Goal: Download file/media

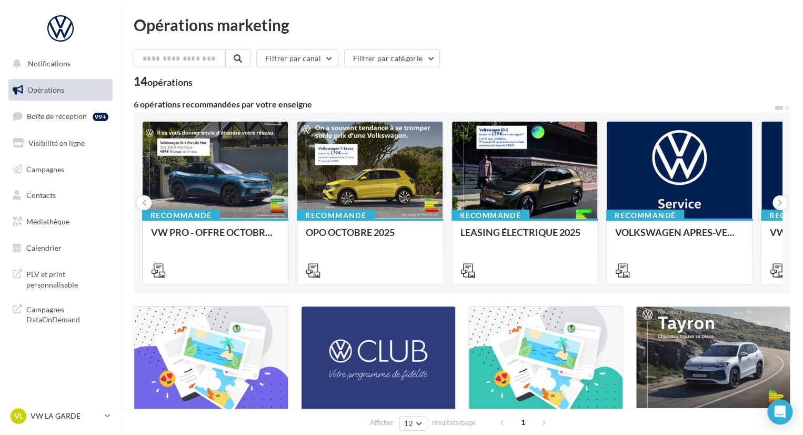
click at [503, 72] on div "Filtrer par canal Filtrer par catégorie 14 opérations" at bounding box center [462, 68] width 657 height 38
click at [116, 413] on div "VL VW LA GARDE vw-lag-mai" at bounding box center [60, 420] width 121 height 29
click at [114, 416] on div "VL VW LA GARDE vw-lag-mai" at bounding box center [60, 420] width 121 height 29
click at [107, 414] on icon at bounding box center [108, 415] width 6 height 9
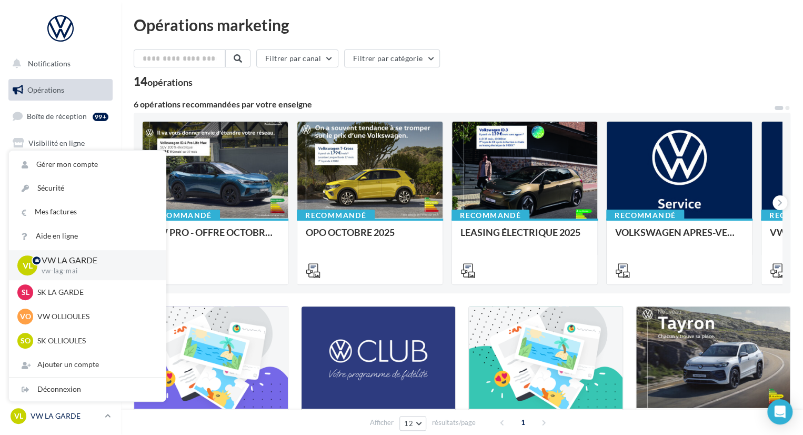
click at [107, 414] on icon at bounding box center [108, 415] width 6 height 9
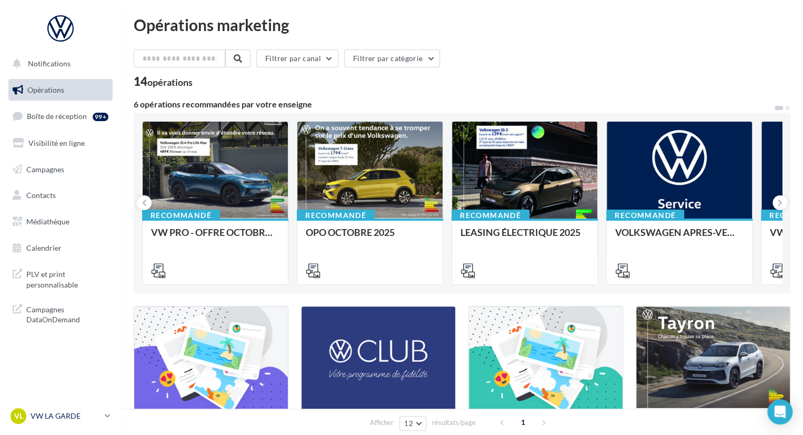
click at [98, 415] on p "VW LA GARDE" at bounding box center [66, 416] width 70 height 11
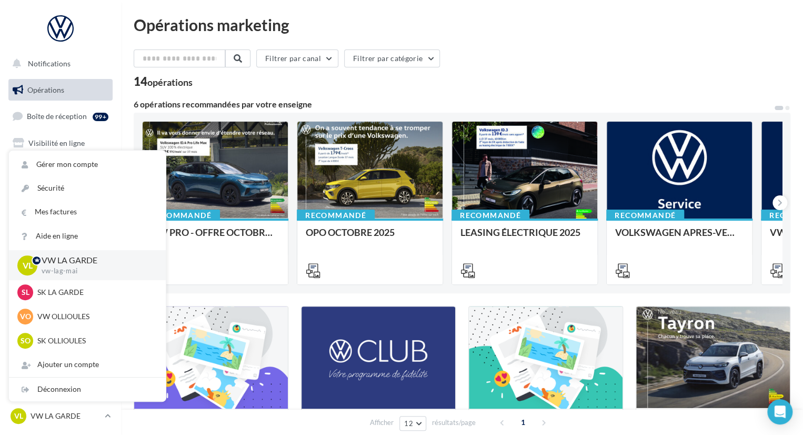
click at [352, 81] on div "14 opérations" at bounding box center [462, 83] width 657 height 14
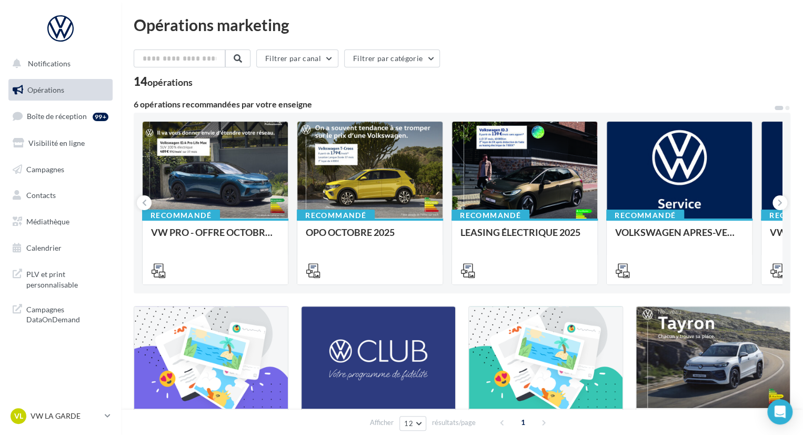
drag, startPoint x: 144, startPoint y: 25, endPoint x: 274, endPoint y: 11, distance: 130.8
click at [274, 11] on div "Opérations marketing Filtrer par canal Filtrer par catégorie 14 opérations 6 op…" at bounding box center [462, 358] width 682 height 716
click at [288, 26] on div "Opérations marketing" at bounding box center [462, 25] width 657 height 16
click at [65, 108] on link "Boîte de réception 99+" at bounding box center [60, 116] width 108 height 23
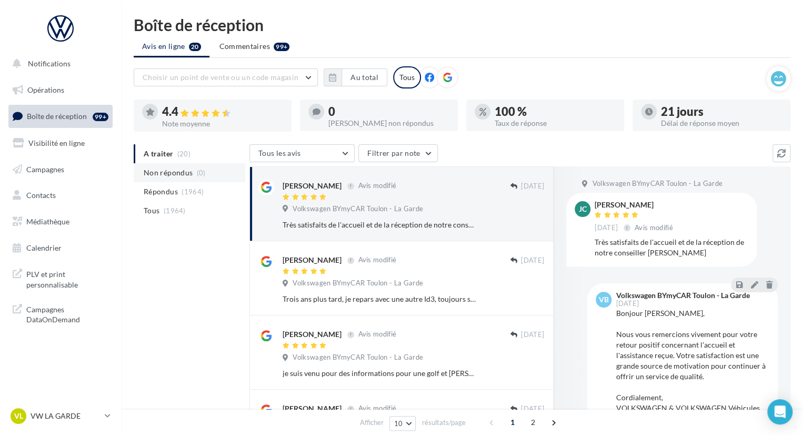
click at [171, 174] on span "Non répondus" at bounding box center [168, 172] width 49 height 11
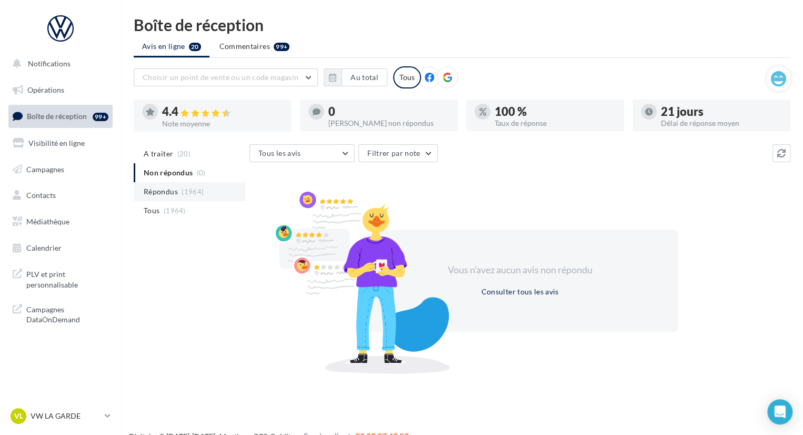
click at [188, 191] on span "(1964)" at bounding box center [193, 191] width 22 height 8
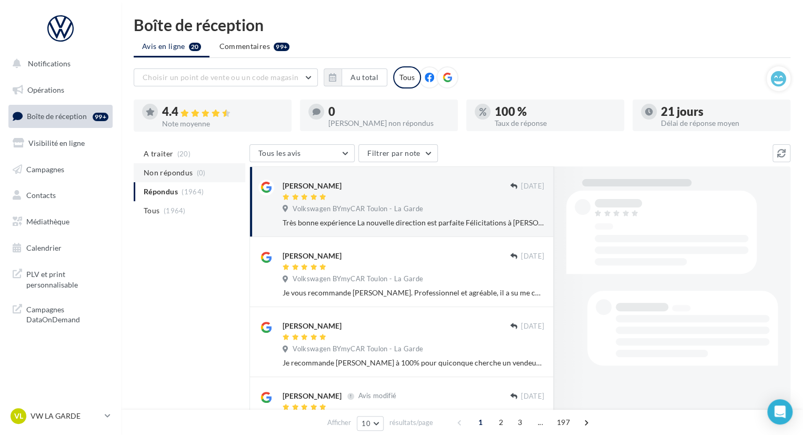
click at [187, 171] on span "Non répondus" at bounding box center [168, 172] width 49 height 11
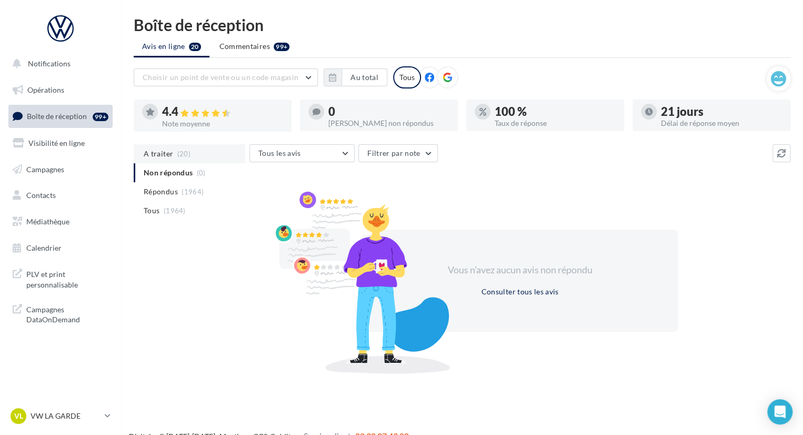
click at [179, 151] on span "(20)" at bounding box center [183, 154] width 13 height 8
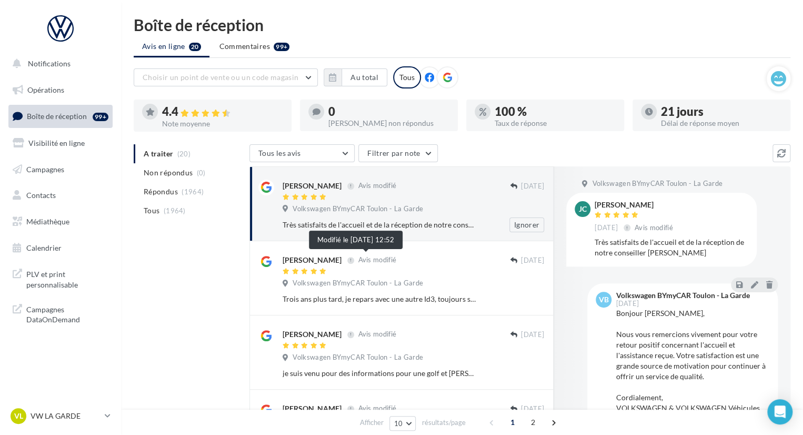
click at [375, 213] on span "Volkswagen BYmyCAR Toulon - La Garde" at bounding box center [358, 208] width 131 height 9
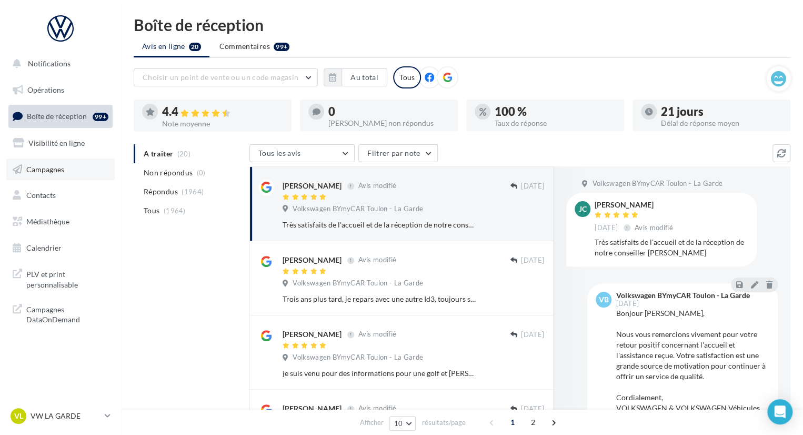
click at [56, 172] on span "Campagnes" at bounding box center [45, 168] width 38 height 9
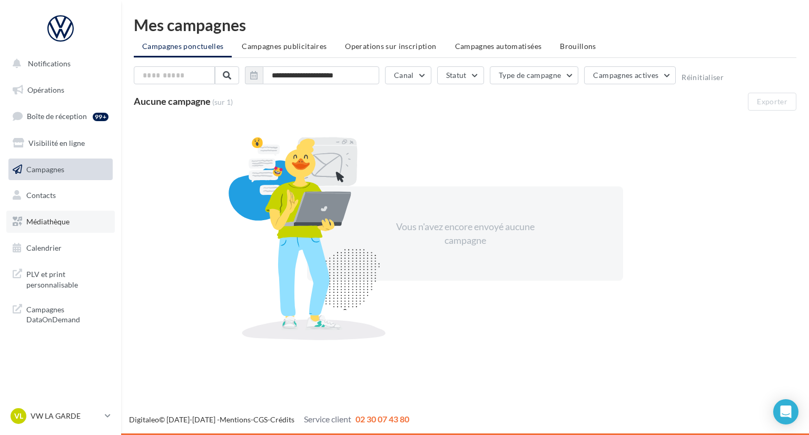
click at [58, 221] on span "Médiathèque" at bounding box center [47, 221] width 43 height 9
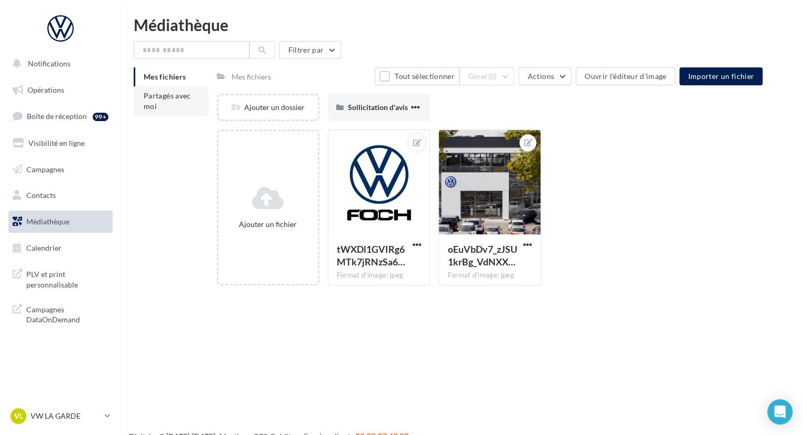
click at [166, 100] on li "Partagés avec moi" at bounding box center [171, 100] width 75 height 29
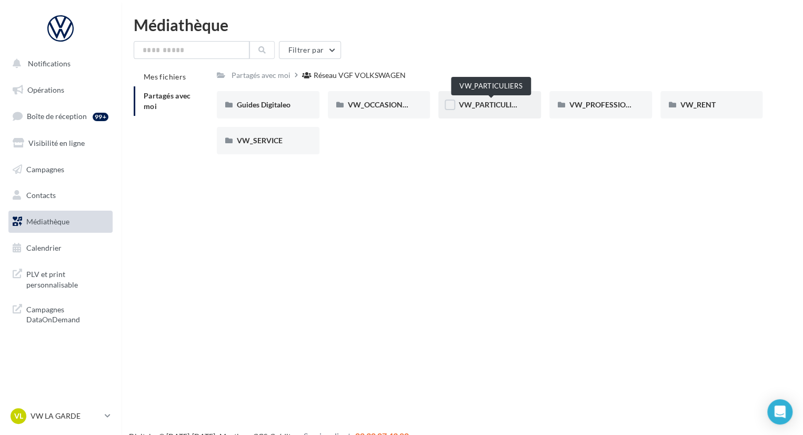
click at [480, 105] on span "VW_PARTICULIERS" at bounding box center [492, 104] width 66 height 9
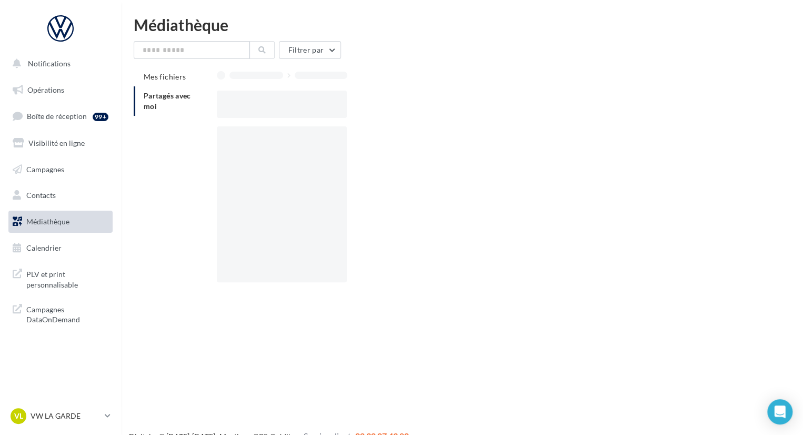
click at [480, 105] on div at bounding box center [494, 104] width 554 height 27
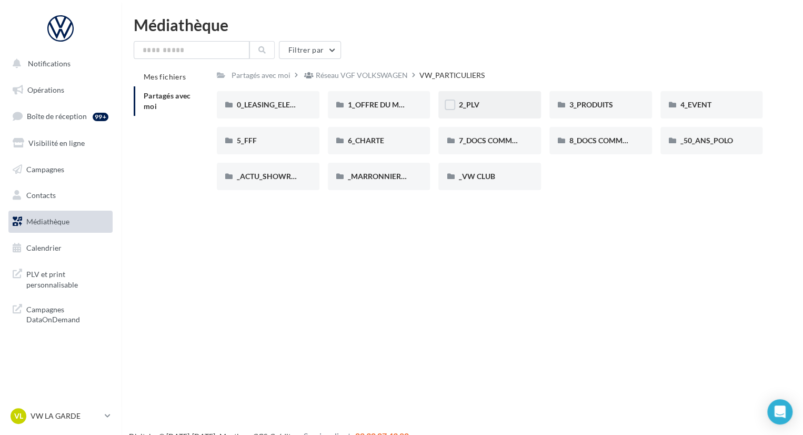
click at [503, 106] on div "2_PLV" at bounding box center [490, 105] width 63 height 11
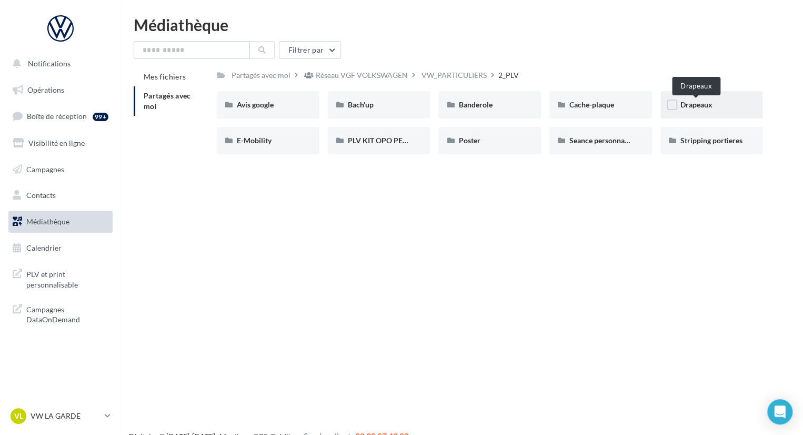
click at [691, 103] on span "Drapeaux" at bounding box center [697, 104] width 32 height 9
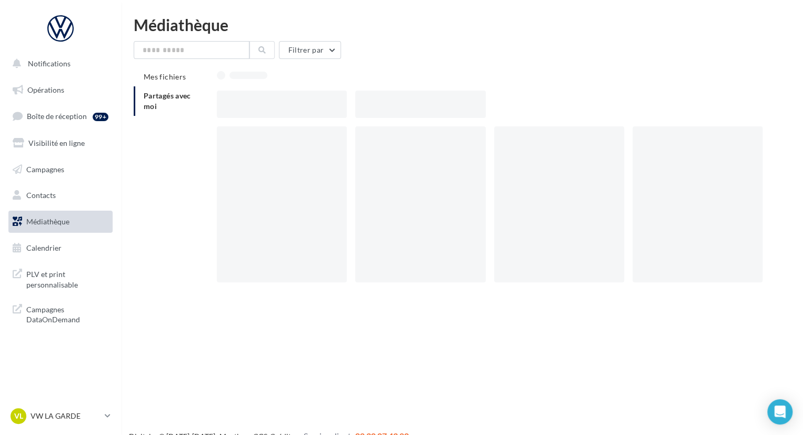
click at [691, 103] on div at bounding box center [494, 104] width 554 height 27
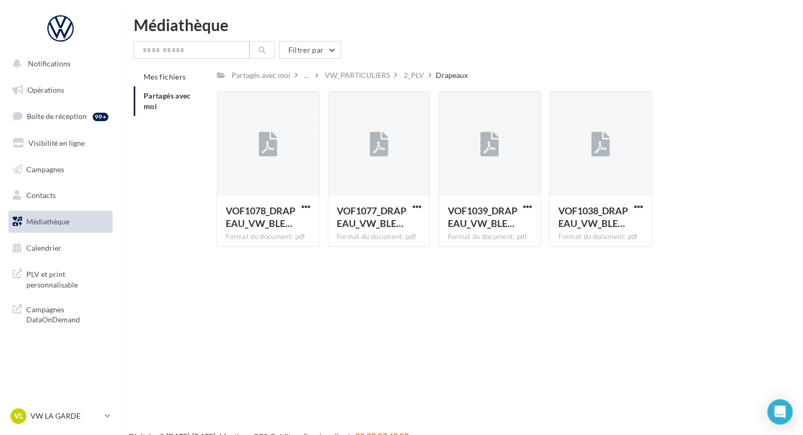
click at [395, 275] on div "Notifications Opérations Boîte de réception 99+ Visibilité en ligne Campagnes C…" at bounding box center [401, 234] width 803 height 435
click at [382, 168] on div at bounding box center [380, 144] width 102 height 105
click at [417, 204] on span "button" at bounding box center [416, 206] width 9 height 9
click at [386, 227] on button "Télécharger" at bounding box center [370, 227] width 105 height 27
click at [341, 78] on div "VW_PARTICULIERS" at bounding box center [357, 75] width 65 height 11
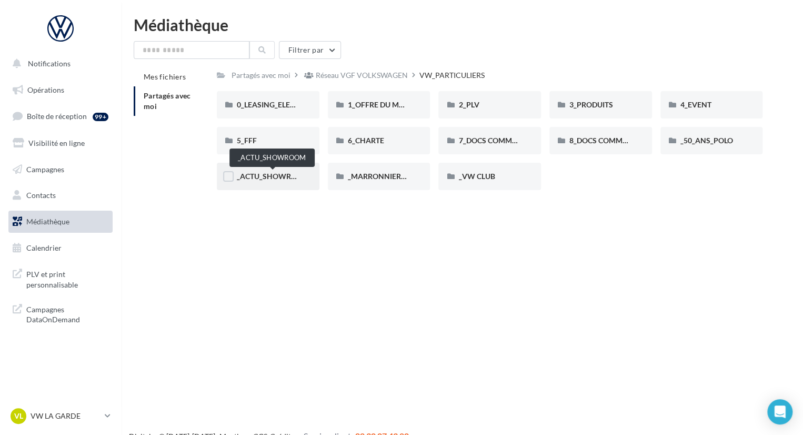
click at [269, 172] on span "_ACTU_SHOWROOM" at bounding box center [273, 176] width 73 height 9
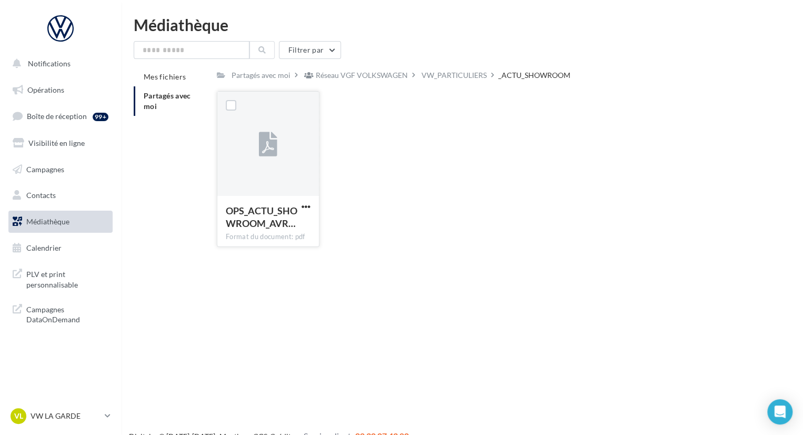
click at [300, 203] on button "button" at bounding box center [306, 207] width 13 height 11
click at [280, 226] on button "Télécharger" at bounding box center [259, 227] width 105 height 27
click at [451, 81] on div "VW_PARTICULIERS" at bounding box center [455, 74] width 70 height 15
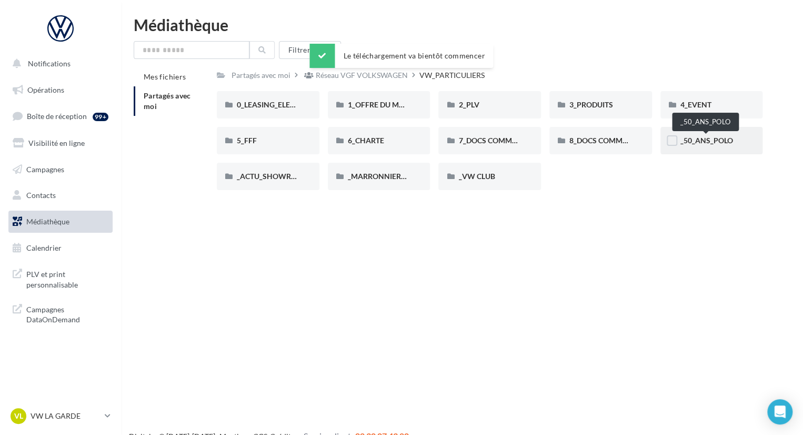
click at [700, 140] on span "_50_ANS_POLO" at bounding box center [707, 140] width 53 height 9
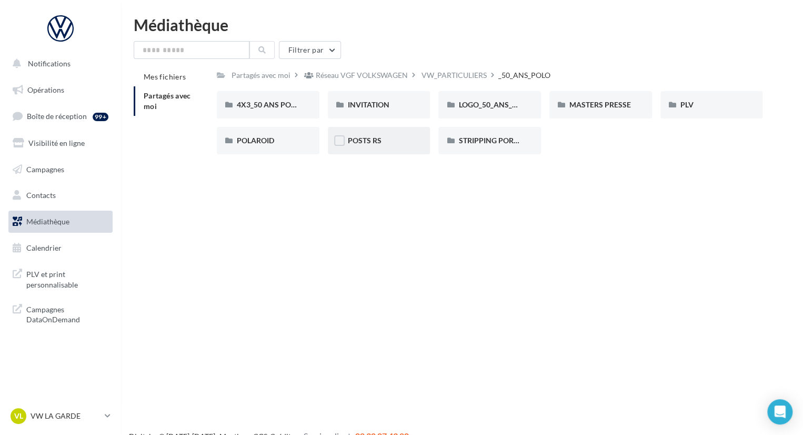
click at [369, 145] on div "POSTS RS" at bounding box center [379, 140] width 63 height 11
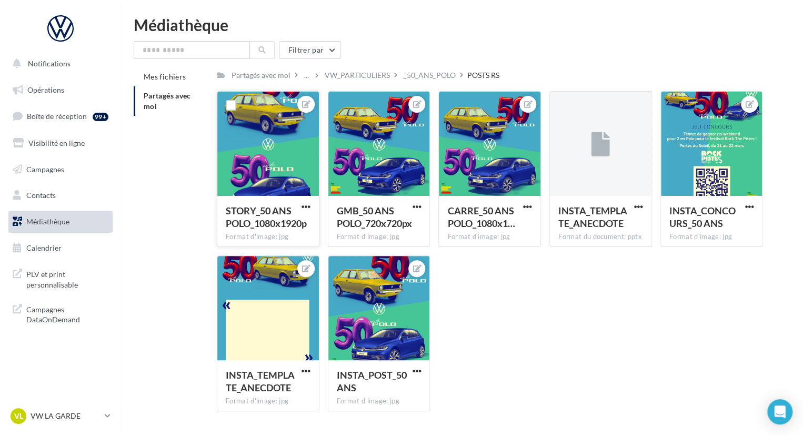
click at [291, 140] on div at bounding box center [268, 144] width 102 height 105
click at [305, 204] on span "button" at bounding box center [306, 206] width 9 height 9
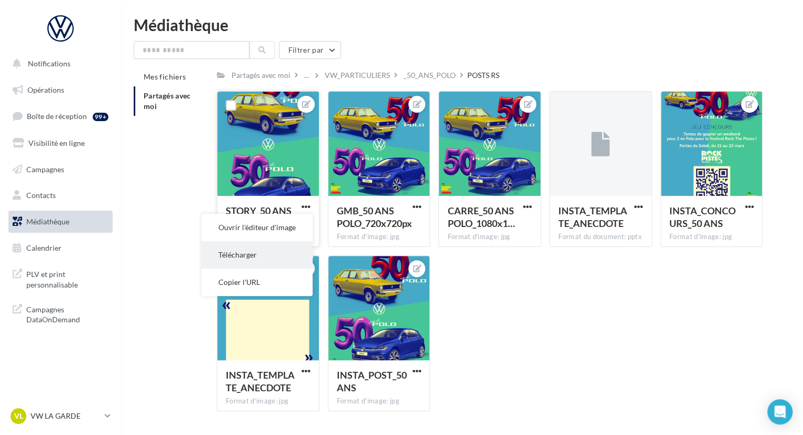
click at [272, 252] on button "Télécharger" at bounding box center [257, 254] width 111 height 27
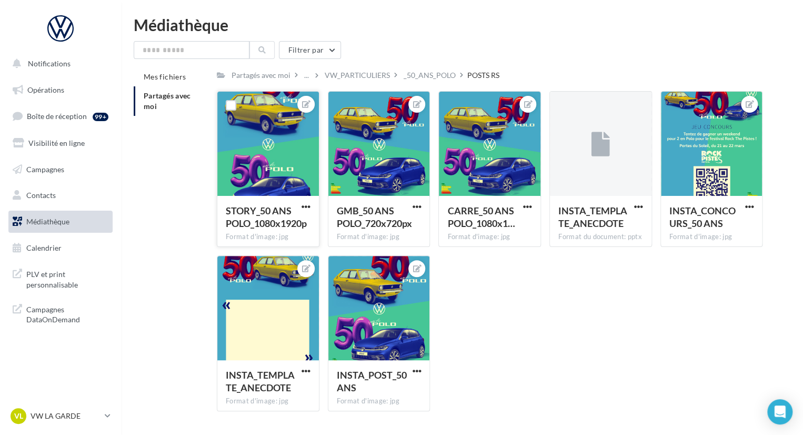
click at [535, 321] on div "STORY_50 ANS POLO_1080x1920p Format d'image: jpg STORY_50 ANS POLO_1080x1920p G…" at bounding box center [494, 255] width 554 height 329
click at [438, 75] on div "_50_ANS_POLO" at bounding box center [430, 75] width 52 height 11
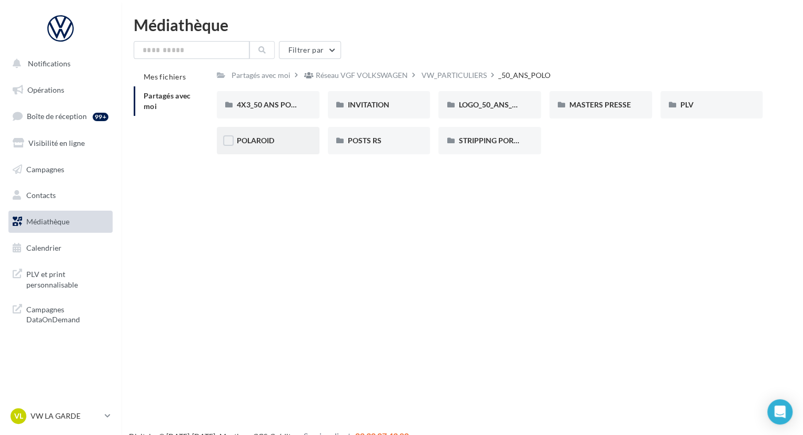
click at [258, 146] on div "POLAROID" at bounding box center [268, 140] width 63 height 11
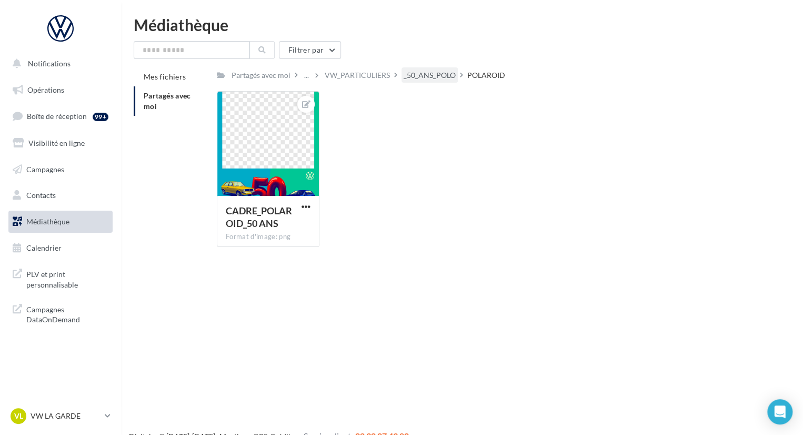
click at [433, 72] on div "_50_ANS_POLO" at bounding box center [430, 75] width 52 height 11
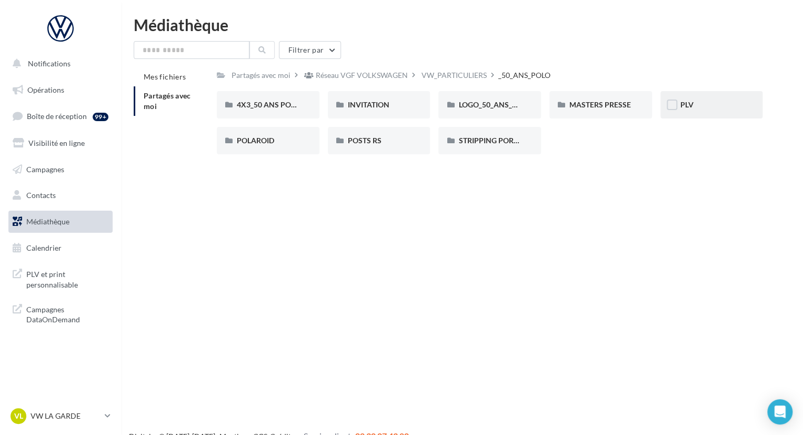
click at [703, 104] on div "PLV" at bounding box center [712, 105] width 63 height 11
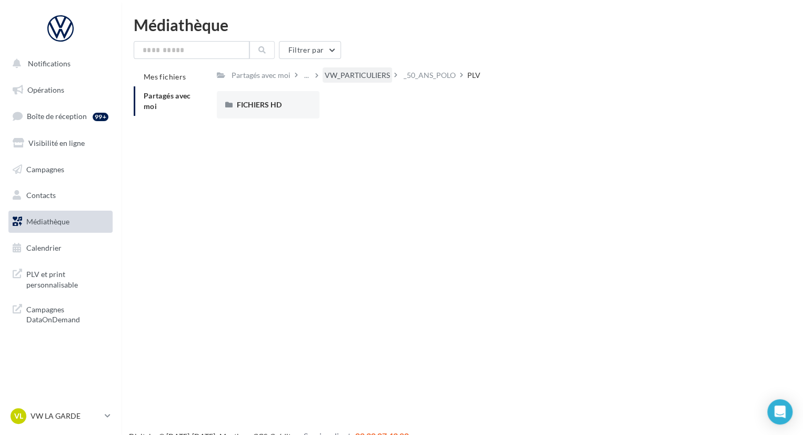
click at [355, 71] on div "VW_PARTICULIERS" at bounding box center [357, 75] width 65 height 11
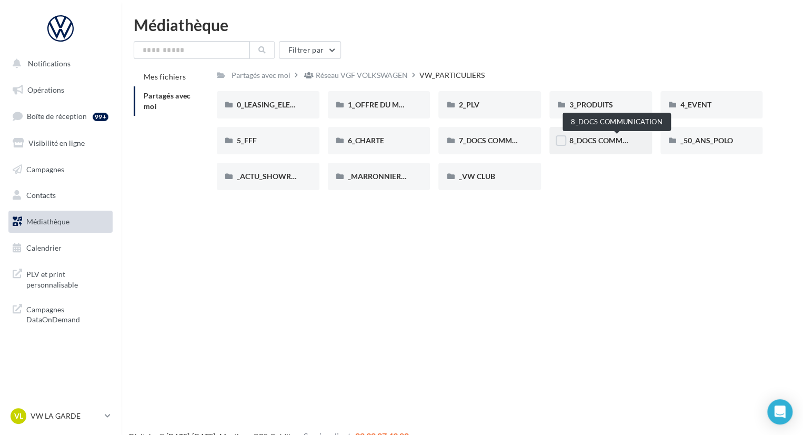
click at [592, 140] on span "8_DOCS COMMUNICATION" at bounding box center [617, 140] width 94 height 9
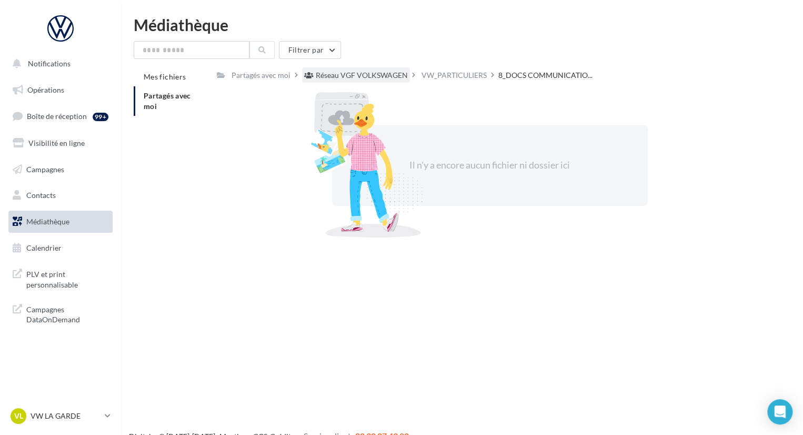
click at [375, 74] on div "Réseau VGF VOLKSWAGEN" at bounding box center [362, 75] width 92 height 11
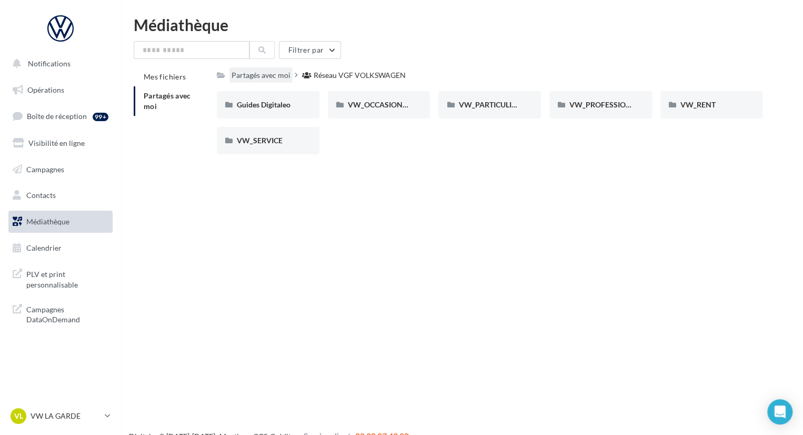
click at [284, 75] on div "Partagés avec moi" at bounding box center [261, 75] width 59 height 11
click at [271, 140] on span "VW_SERVICE" at bounding box center [260, 140] width 46 height 9
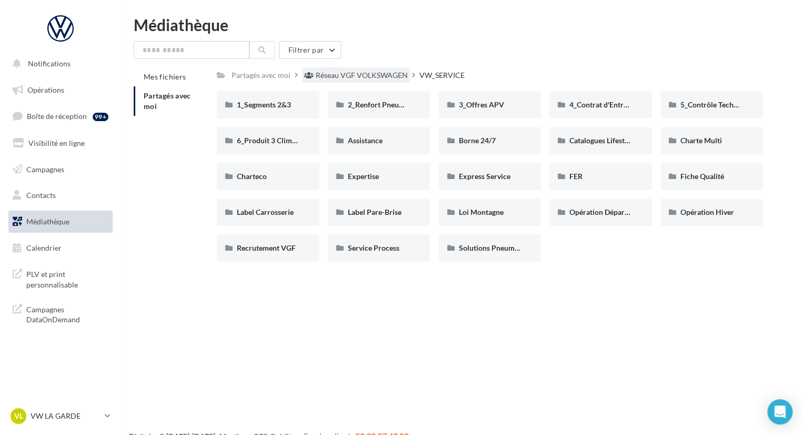
click at [388, 71] on div "Réseau VGF VOLKSWAGEN" at bounding box center [362, 75] width 92 height 11
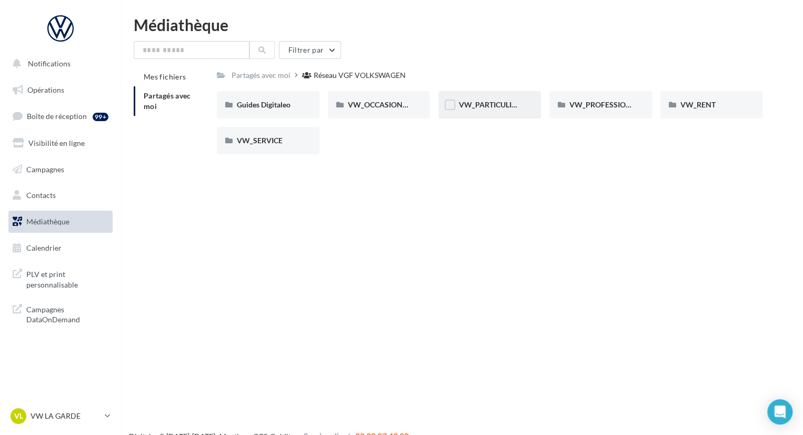
click at [500, 110] on div "VW_PARTICULIERS" at bounding box center [490, 105] width 63 height 11
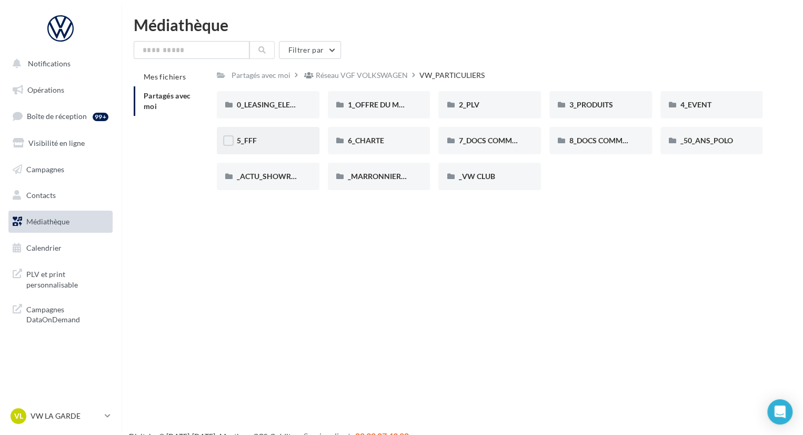
click at [275, 140] on div "5_FFF" at bounding box center [268, 140] width 63 height 11
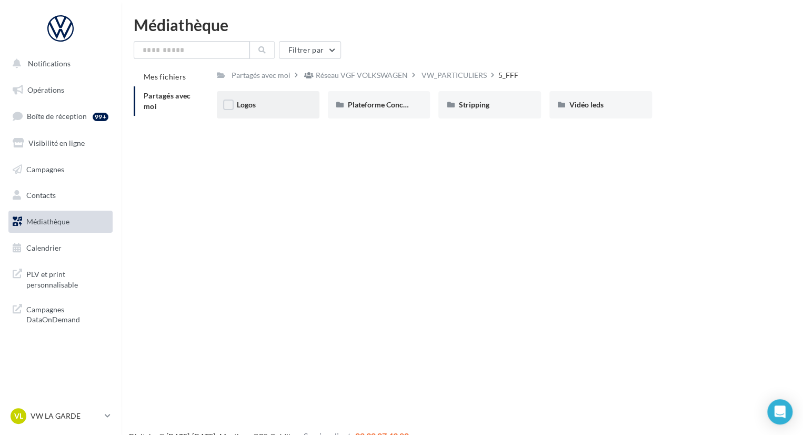
click at [272, 104] on div "Logos" at bounding box center [268, 105] width 63 height 11
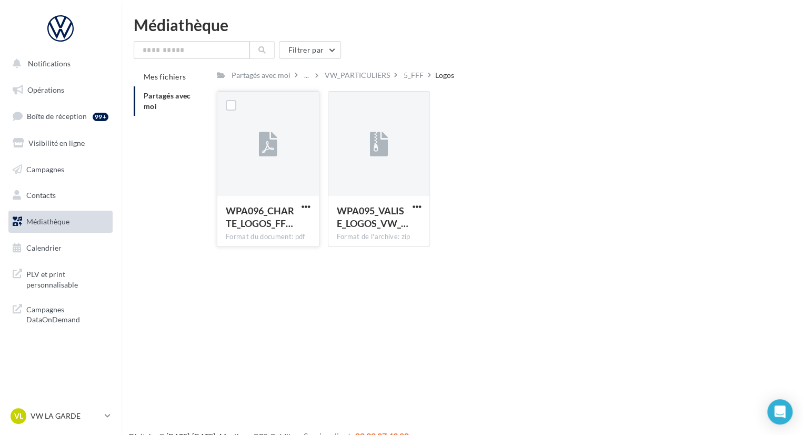
click at [303, 212] on button "button" at bounding box center [306, 207] width 13 height 11
click at [287, 217] on button "Télécharger" at bounding box center [259, 227] width 105 height 27
click at [410, 74] on div "5_FFF" at bounding box center [414, 75] width 20 height 11
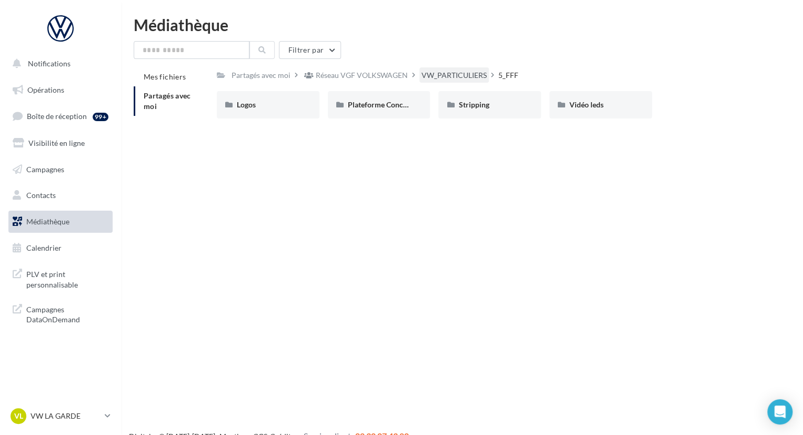
click at [455, 73] on div "VW_PARTICULIERS" at bounding box center [454, 75] width 65 height 11
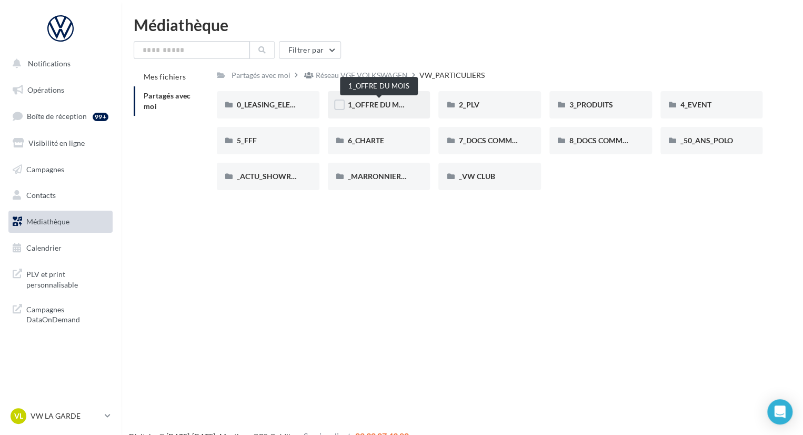
click at [394, 102] on span "1_OFFRE DU MOIS" at bounding box center [379, 104] width 63 height 9
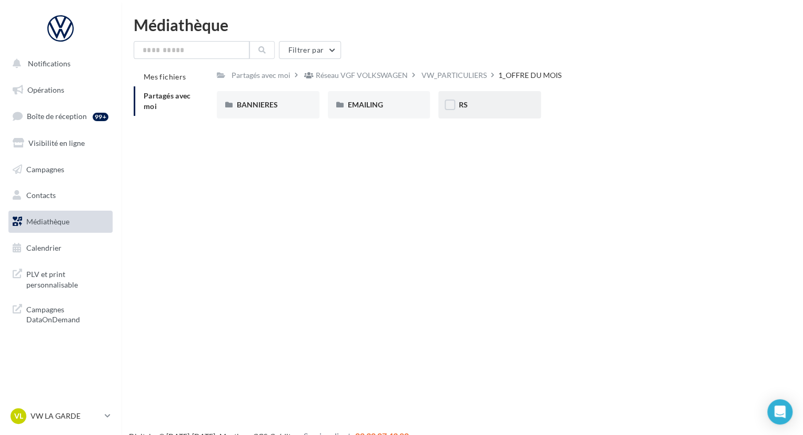
click at [469, 111] on div "RS" at bounding box center [490, 104] width 103 height 27
click at [281, 107] on div "AVEC PO" at bounding box center [268, 105] width 63 height 11
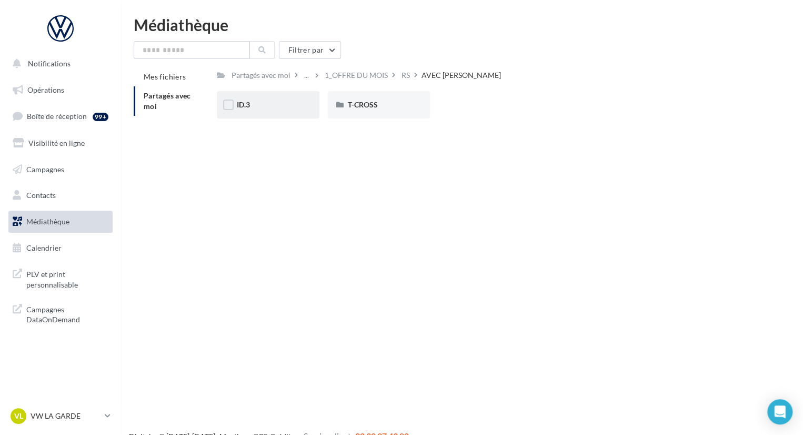
click at [300, 103] on div "ID.3" at bounding box center [268, 104] width 103 height 27
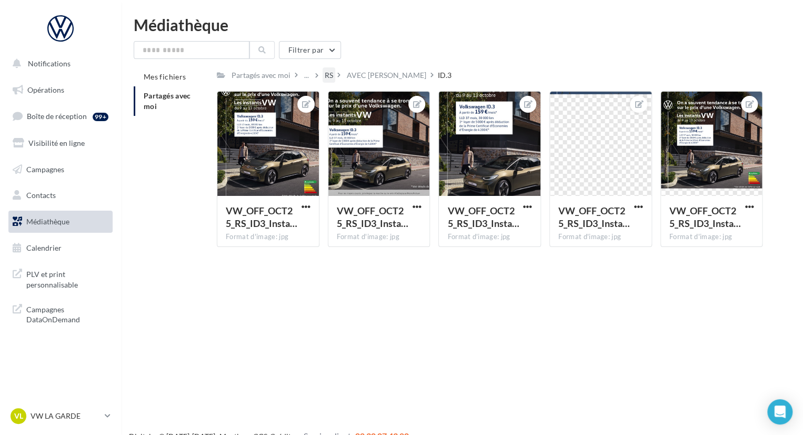
click at [323, 76] on div "RS" at bounding box center [329, 74] width 13 height 15
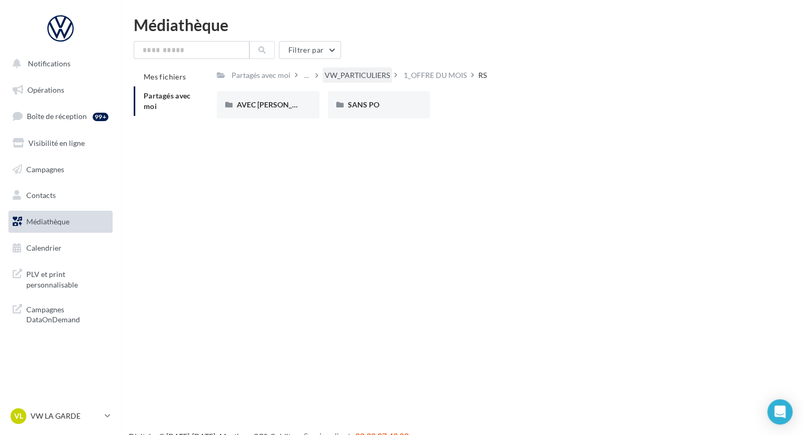
click at [349, 76] on div "VW_PARTICULIERS" at bounding box center [357, 75] width 65 height 11
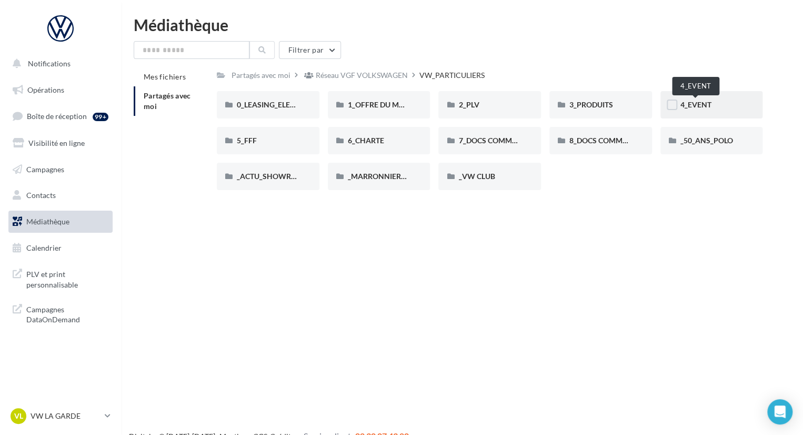
click at [702, 106] on span "4_EVENT" at bounding box center [696, 104] width 31 height 9
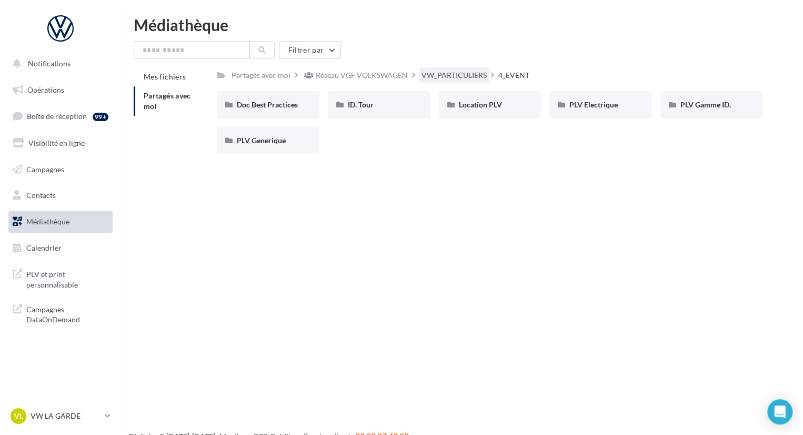
click at [453, 78] on div "VW_PARTICULIERS" at bounding box center [454, 75] width 65 height 11
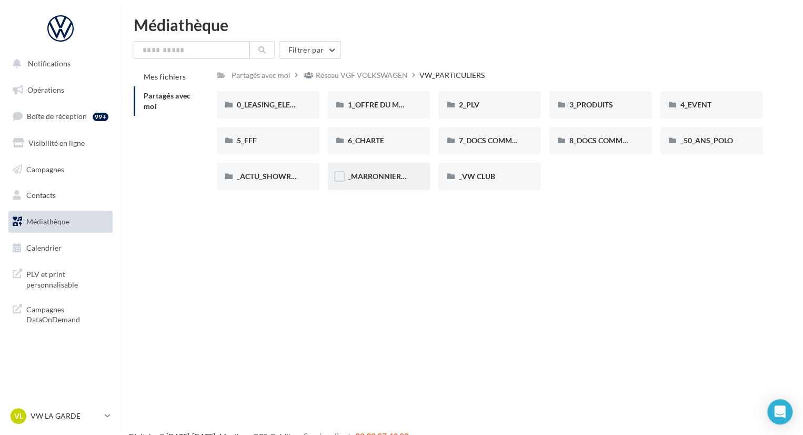
click at [381, 183] on div "_MARRONNIERS_25" at bounding box center [379, 176] width 103 height 27
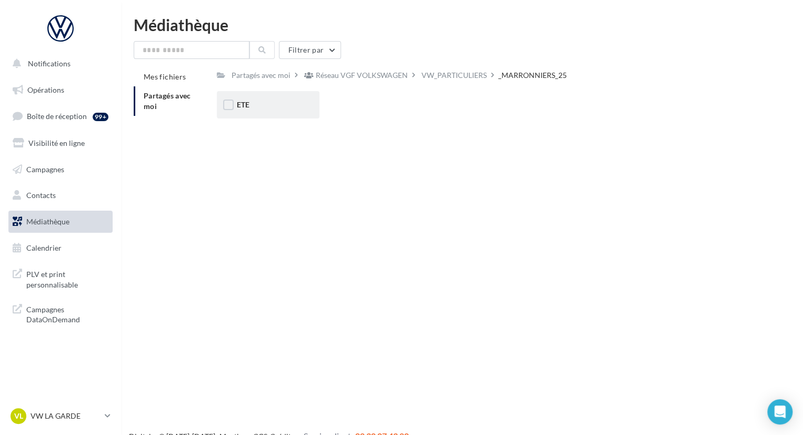
click at [270, 106] on div "ETE" at bounding box center [268, 105] width 63 height 11
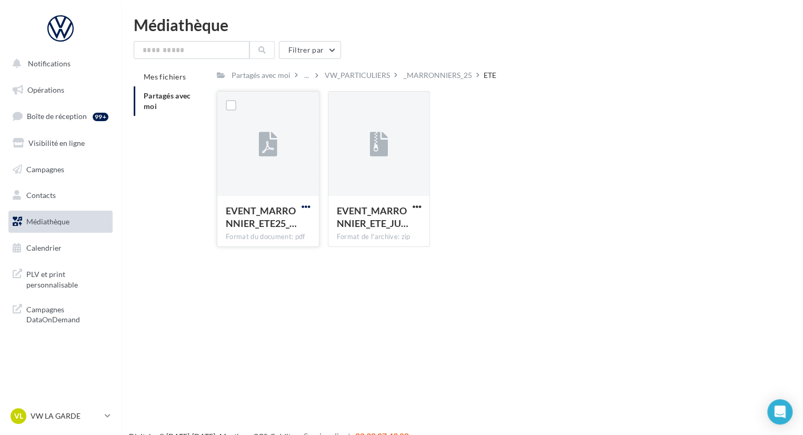
click at [305, 209] on span "button" at bounding box center [306, 206] width 9 height 9
click at [278, 233] on button "Télécharger" at bounding box center [259, 227] width 105 height 27
click at [355, 80] on div "VW_PARTICULIERS" at bounding box center [357, 75] width 65 height 11
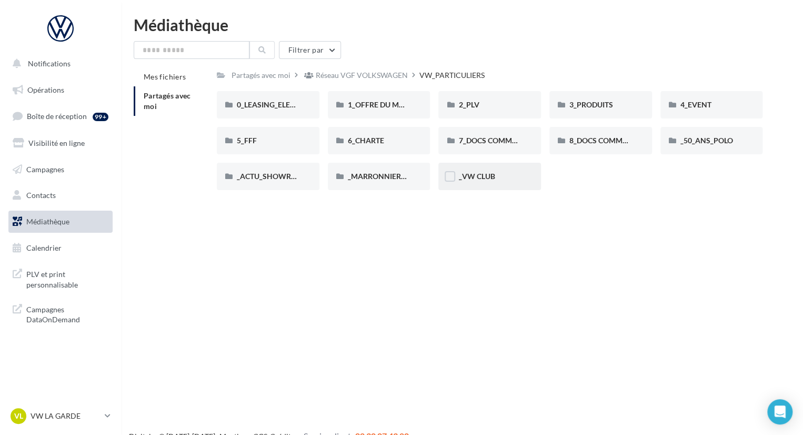
click at [507, 185] on div "_VW CLUB" at bounding box center [490, 176] width 103 height 27
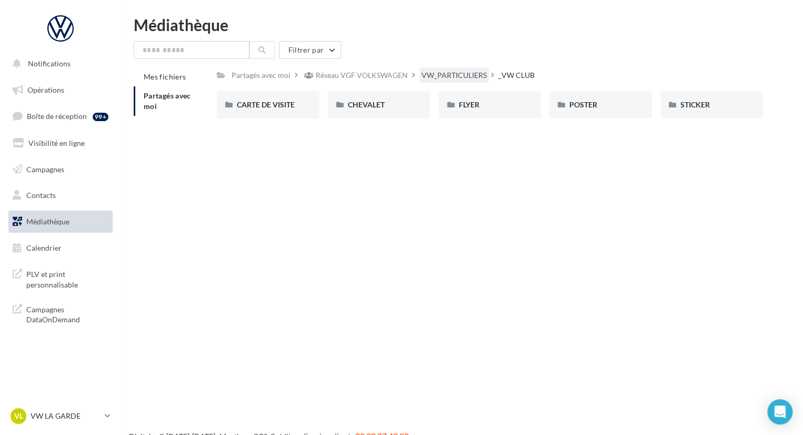
click at [451, 77] on div "VW_PARTICULIERS" at bounding box center [454, 75] width 65 height 11
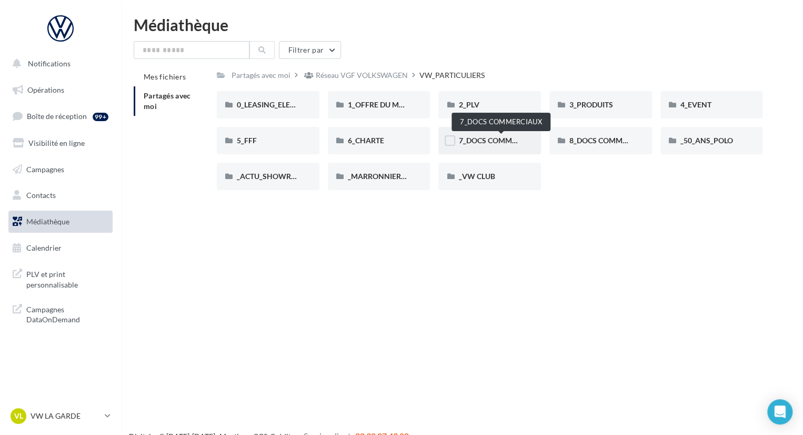
click at [495, 136] on span "7_DOCS COMMERCIAUX" at bounding box center [501, 140] width 85 height 9
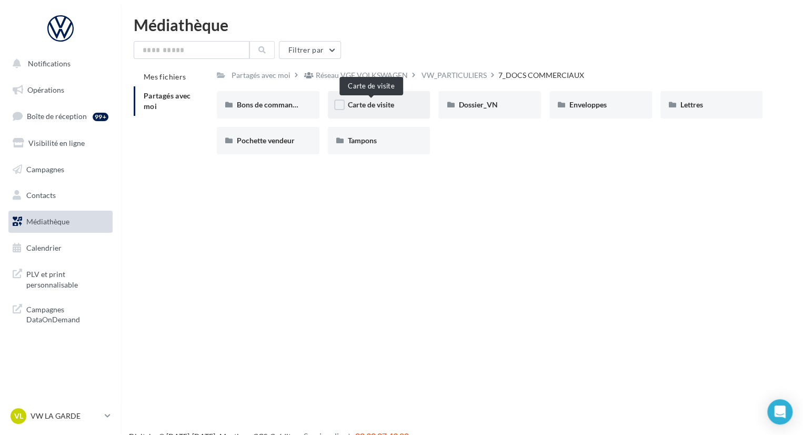
click at [357, 104] on span "Carte de visite" at bounding box center [371, 104] width 46 height 9
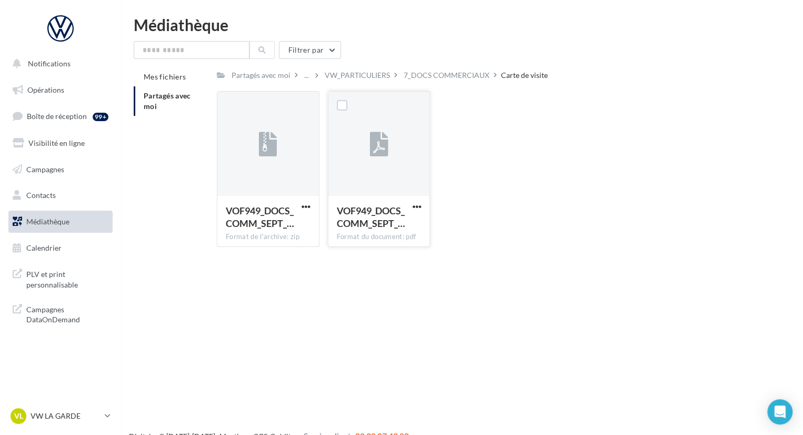
click at [424, 207] on div "VOF949_DOCS_COMM_SEPT_… Format du document: pdf" at bounding box center [380, 220] width 102 height 49
click at [419, 205] on span "button" at bounding box center [416, 206] width 9 height 9
click at [376, 229] on button "Télécharger" at bounding box center [370, 227] width 105 height 27
click at [423, 78] on div "7_DOCS COMMERCIAUX" at bounding box center [447, 75] width 86 height 11
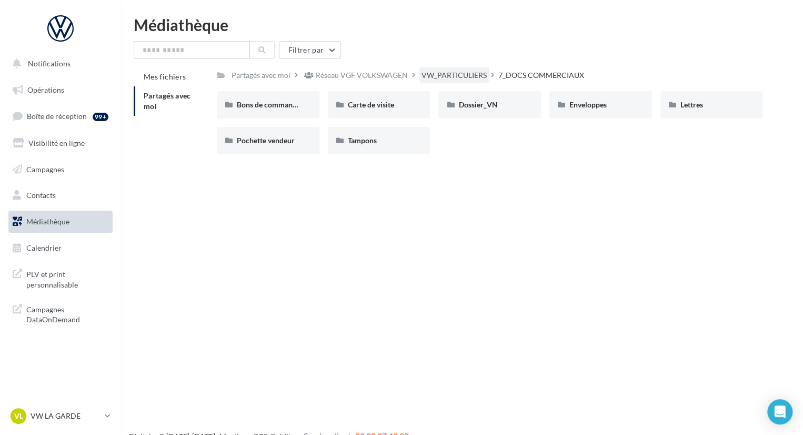
click at [473, 74] on div "VW_PARTICULIERS" at bounding box center [454, 75] width 65 height 11
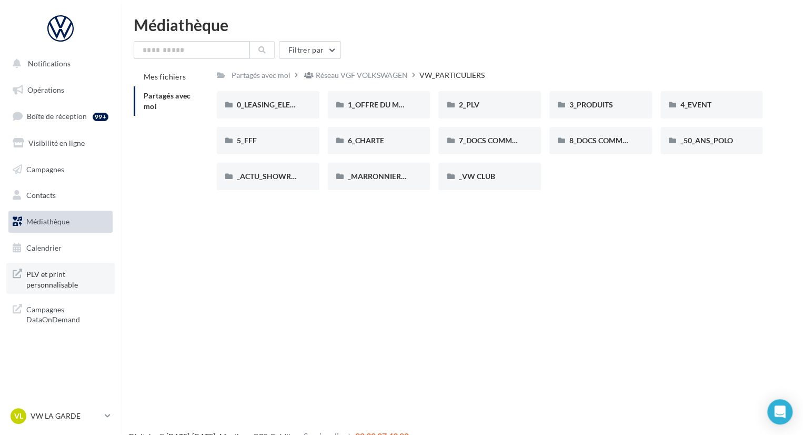
click at [63, 289] on span "PLV et print personnalisable" at bounding box center [67, 278] width 82 height 23
click at [56, 198] on link "Contacts" at bounding box center [60, 195] width 108 height 22
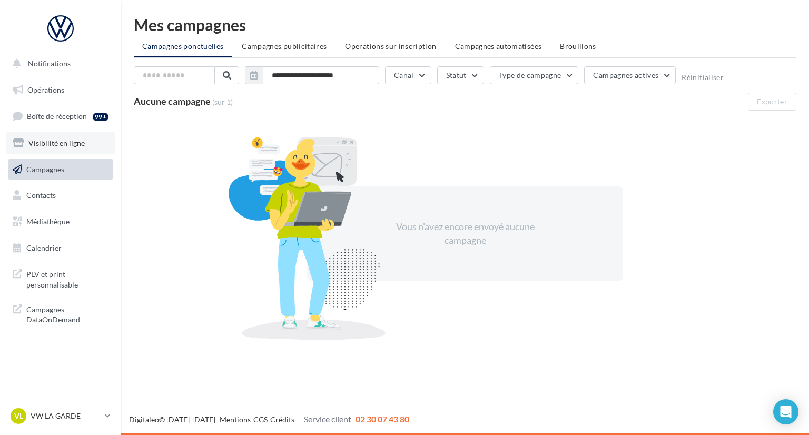
click at [81, 151] on link "Visibilité en ligne" at bounding box center [60, 143] width 108 height 22
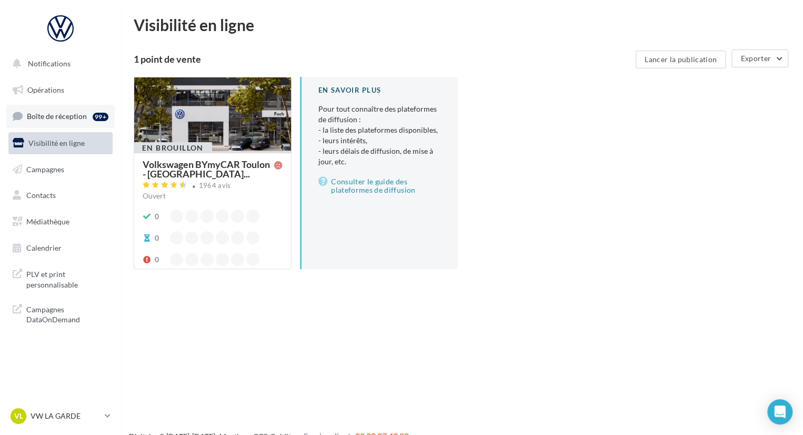
click at [54, 119] on span "Boîte de réception" at bounding box center [57, 116] width 60 height 9
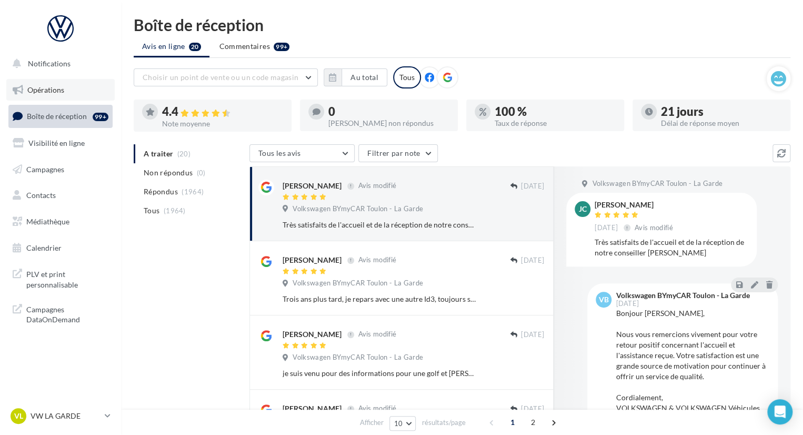
click at [46, 84] on link "Opérations" at bounding box center [60, 90] width 108 height 22
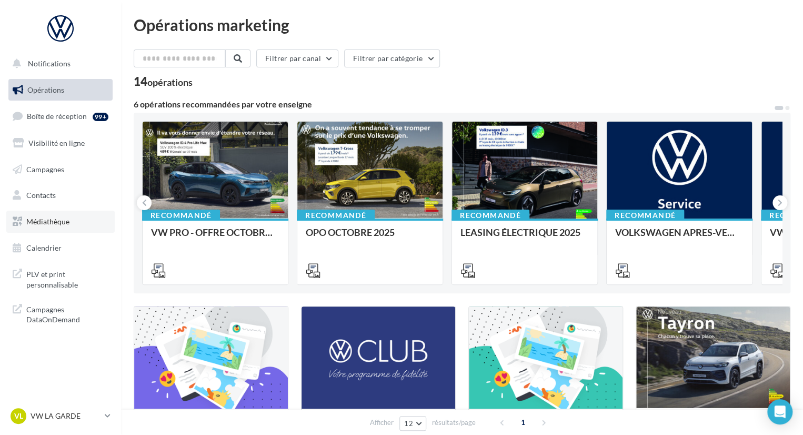
click at [35, 213] on link "Médiathèque" at bounding box center [60, 222] width 108 height 22
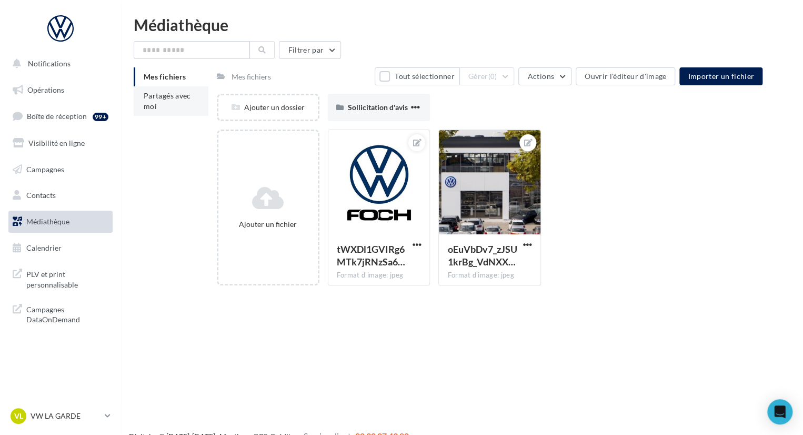
click at [152, 90] on li "Partagés avec moi" at bounding box center [171, 100] width 75 height 29
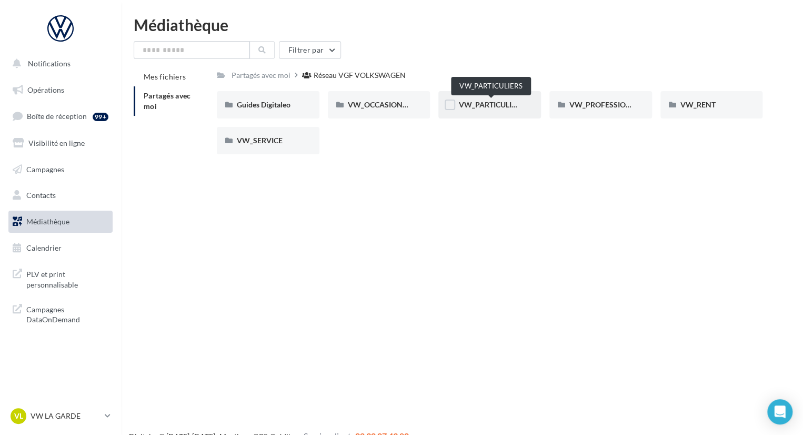
click at [484, 104] on span "VW_PARTICULIERS" at bounding box center [492, 104] width 66 height 9
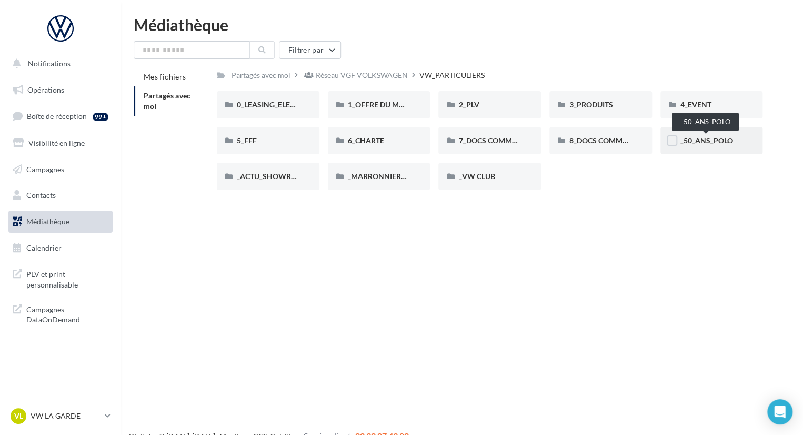
click at [716, 142] on span "_50_ANS_POLO" at bounding box center [707, 140] width 53 height 9
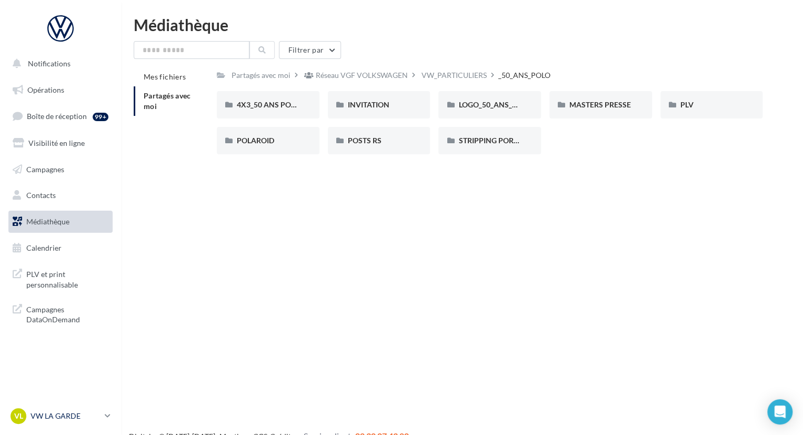
click at [86, 414] on p "VW LA GARDE" at bounding box center [66, 416] width 70 height 11
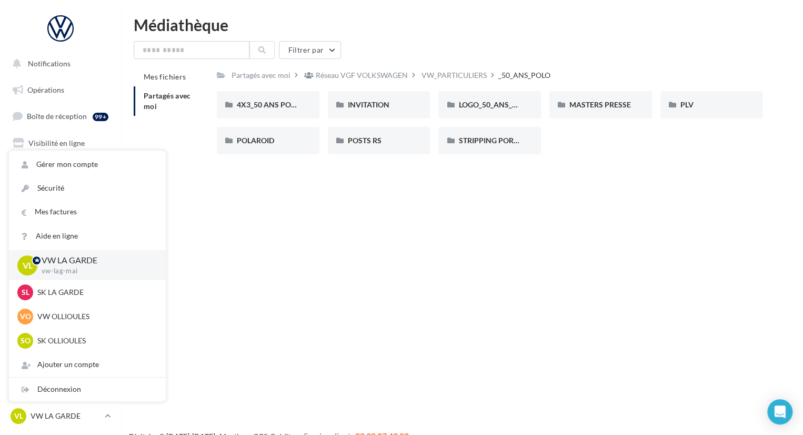
click at [235, 274] on div "Notifications Opérations Boîte de réception 99+ Visibilité en ligne Campagnes C…" at bounding box center [401, 234] width 803 height 435
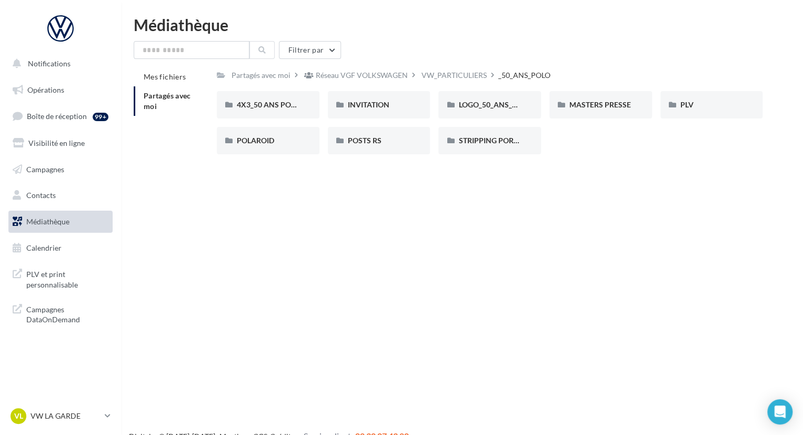
click at [114, 404] on nav "Notifications Opérations Boîte de réception 99+ Visibilité en ligne Campagnes C…" at bounding box center [60, 217] width 121 height 435
click at [109, 415] on icon at bounding box center [108, 415] width 6 height 9
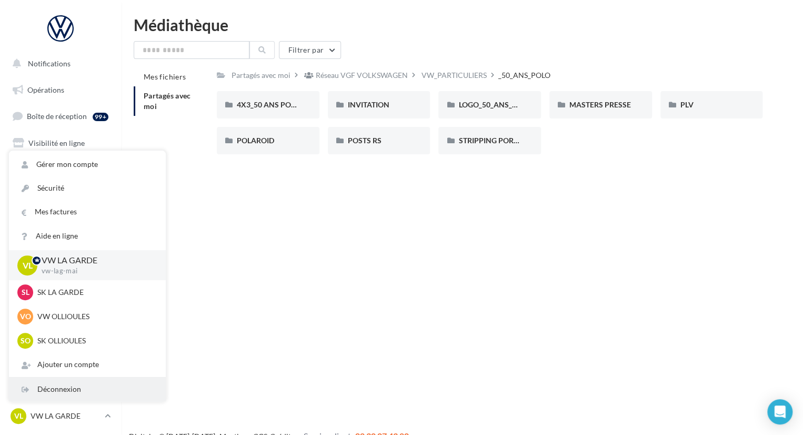
click at [84, 389] on div "Déconnexion" at bounding box center [87, 390] width 157 height 24
